Goal: Task Accomplishment & Management: Use online tool/utility

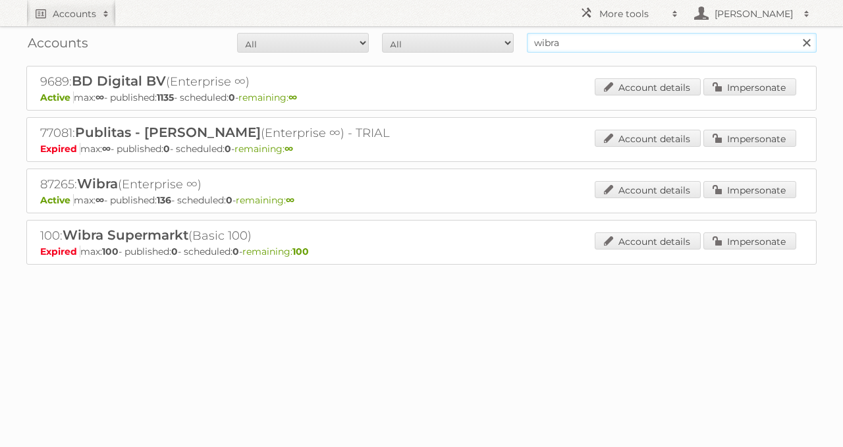
click at [618, 36] on input "wibra" at bounding box center [672, 43] width 290 height 20
type input "butlon"
click at [796, 33] on input "Search" at bounding box center [806, 43] width 20 height 20
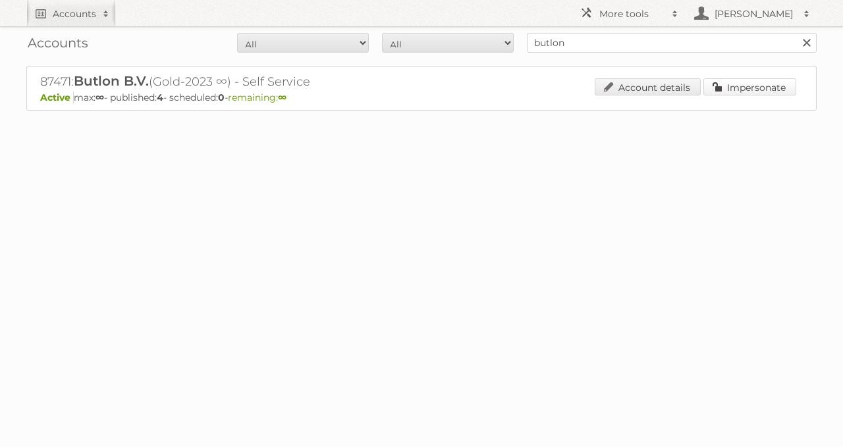
click at [731, 84] on link "Impersonate" at bounding box center [749, 86] width 93 height 17
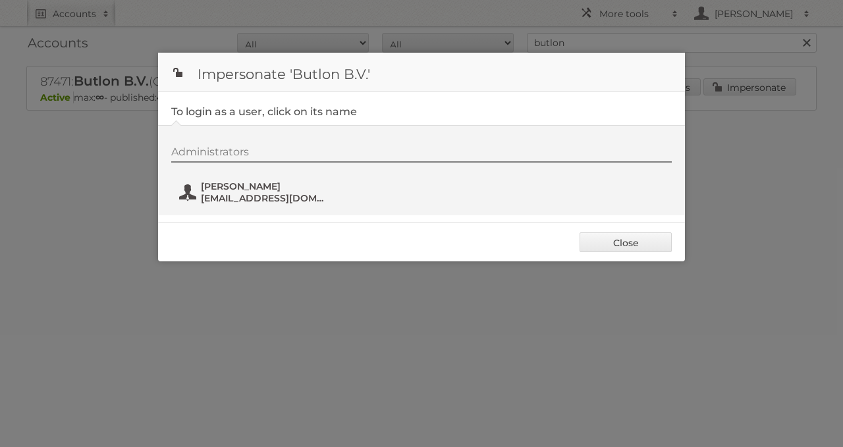
click at [296, 196] on span "[EMAIL_ADDRESS][DOMAIN_NAME]" at bounding box center [265, 198] width 128 height 12
